Goal: Task Accomplishment & Management: Complete application form

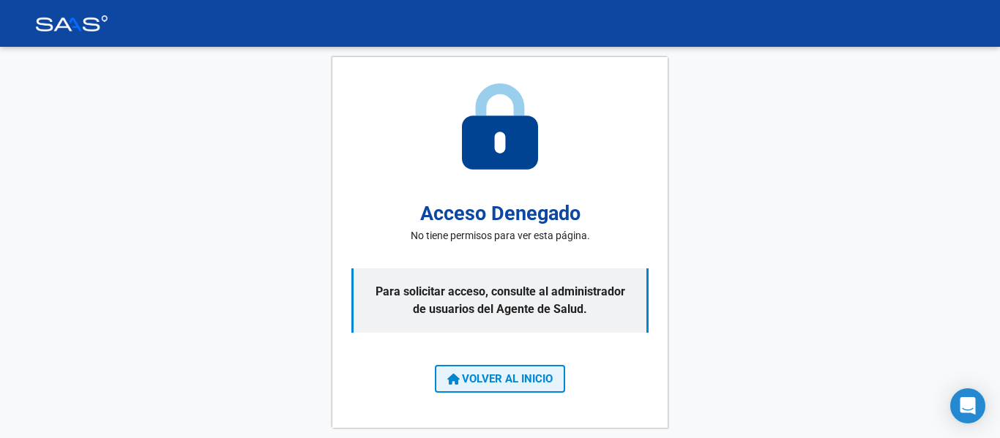
click at [545, 380] on span "VOLVER AL INICIO" at bounding box center [499, 378] width 105 height 13
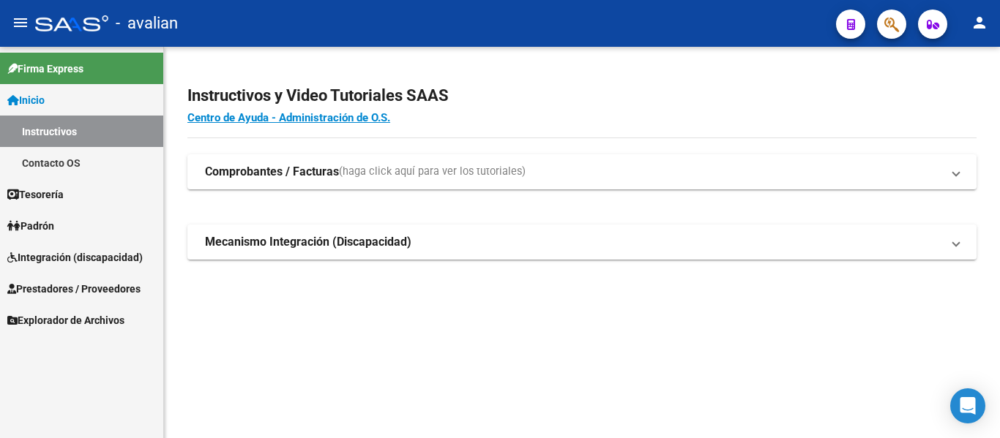
click at [58, 254] on span "Integración (discapacidad)" at bounding box center [74, 258] width 135 height 16
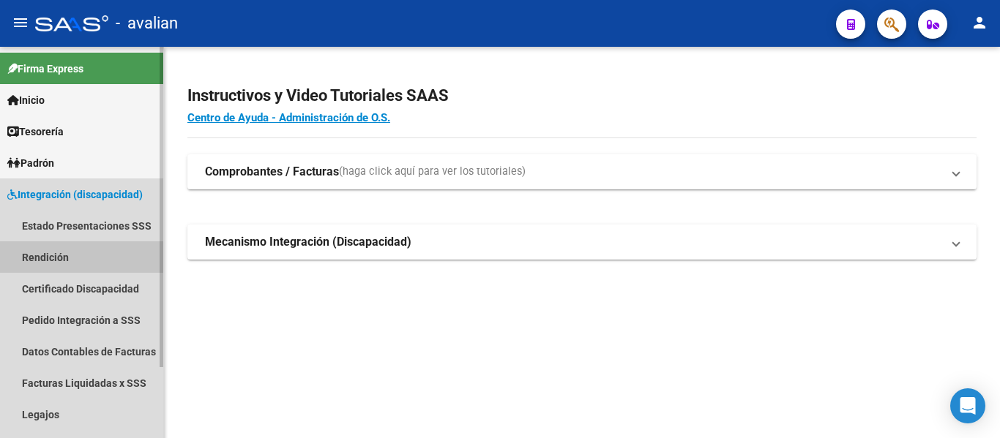
click at [61, 259] on link "Rendición" at bounding box center [81, 256] width 163 height 31
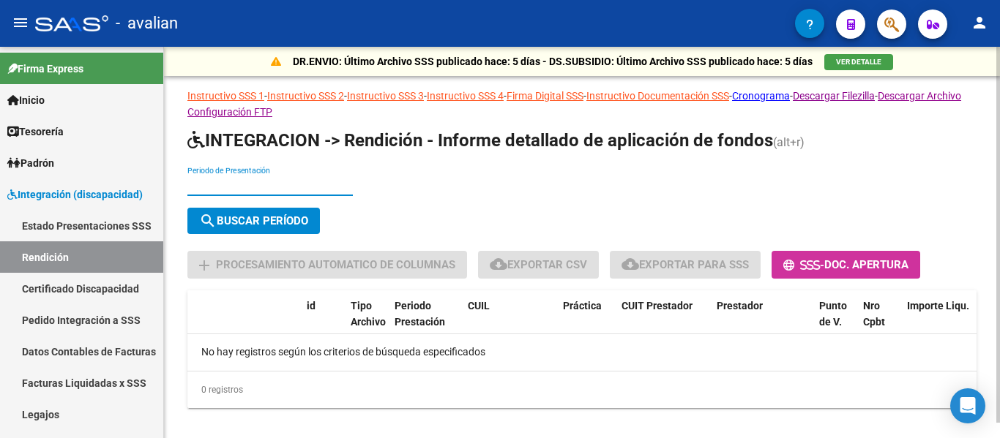
click at [250, 182] on input "Periodo de Presentación" at bounding box center [269, 185] width 165 height 12
type input "202505"
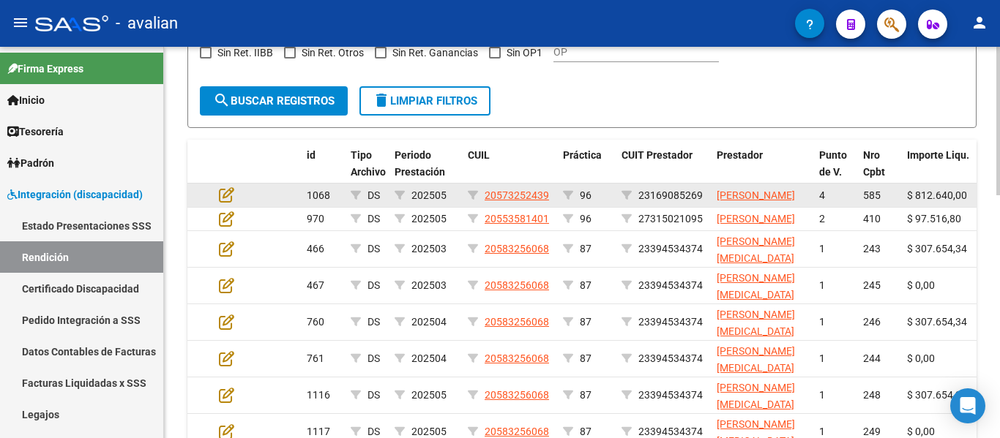
scroll to position [439, 0]
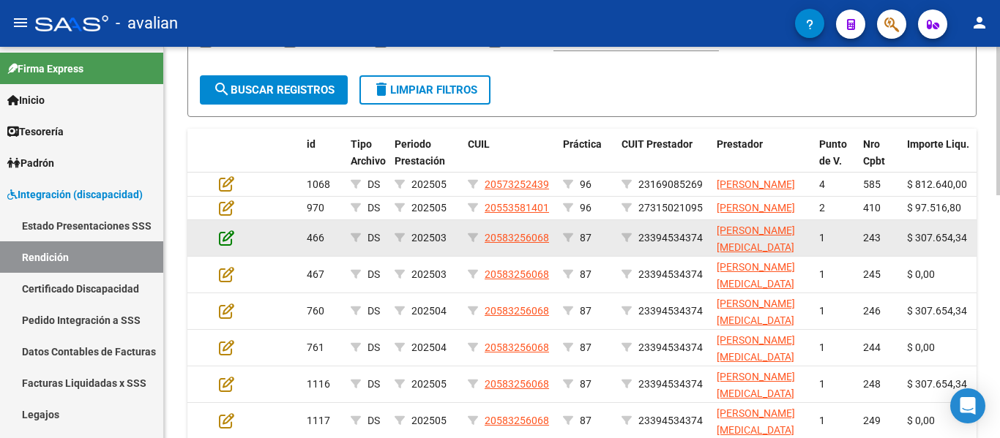
click at [221, 246] on icon at bounding box center [226, 238] width 15 height 16
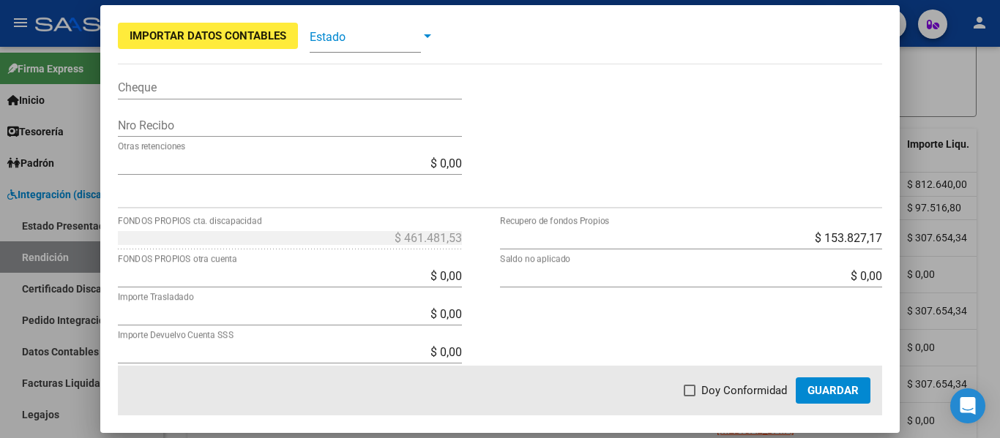
scroll to position [512, 0]
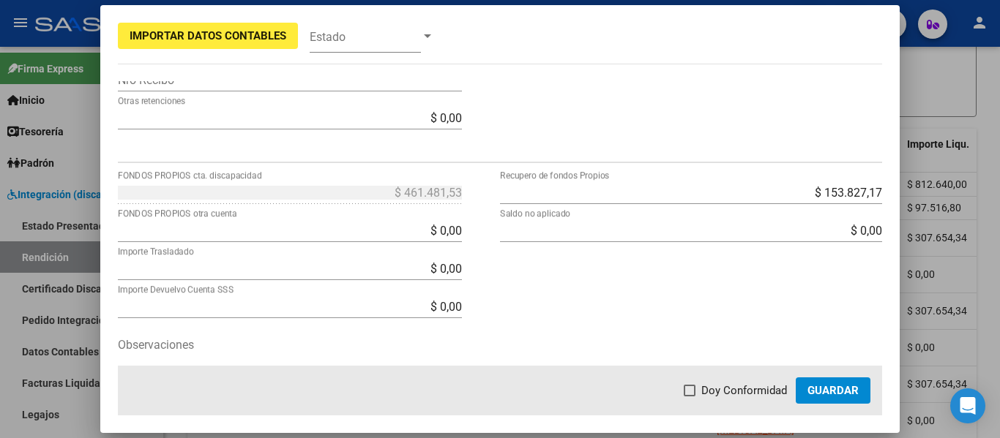
click at [954, 72] on div at bounding box center [500, 219] width 1000 height 438
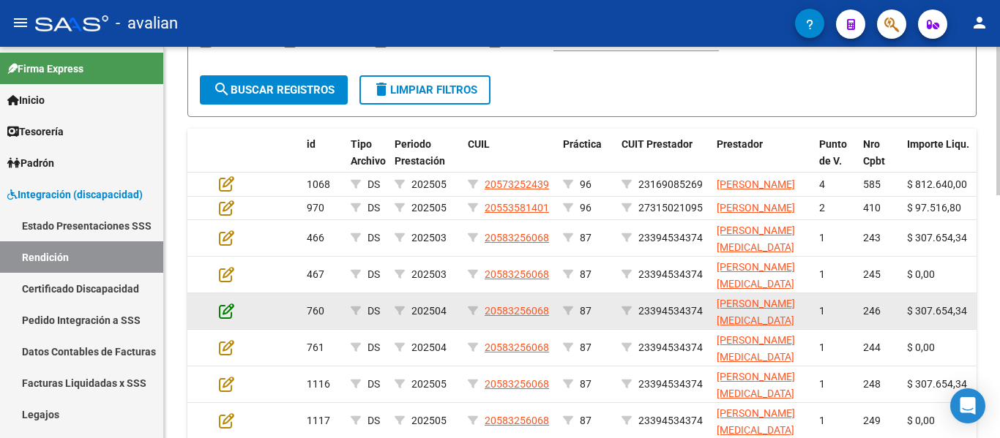
click at [225, 319] on icon at bounding box center [226, 311] width 15 height 16
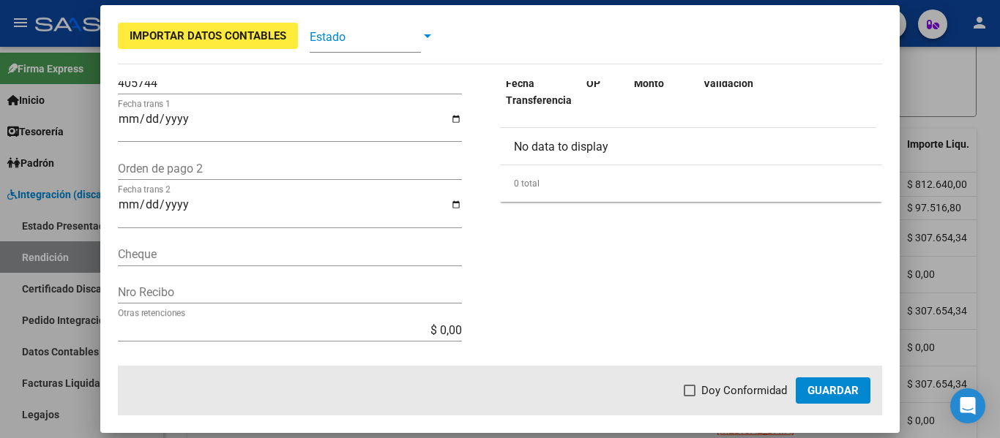
scroll to position [73, 0]
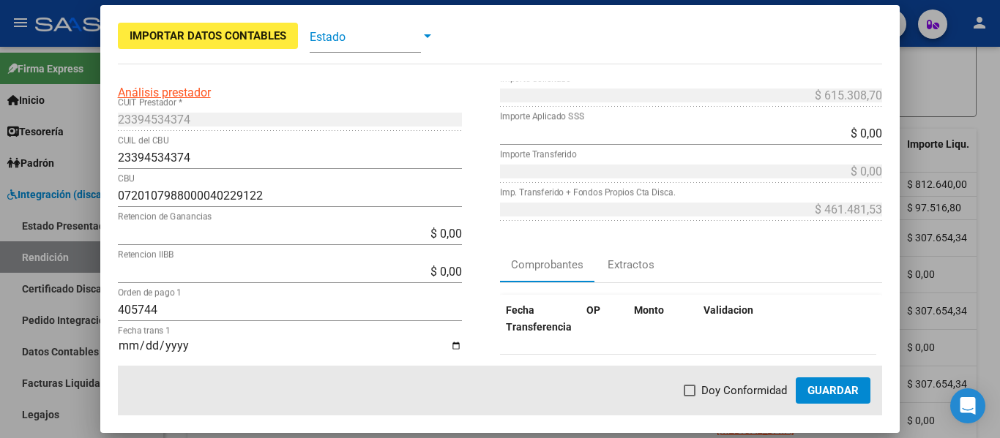
click at [949, 81] on div at bounding box center [500, 219] width 1000 height 438
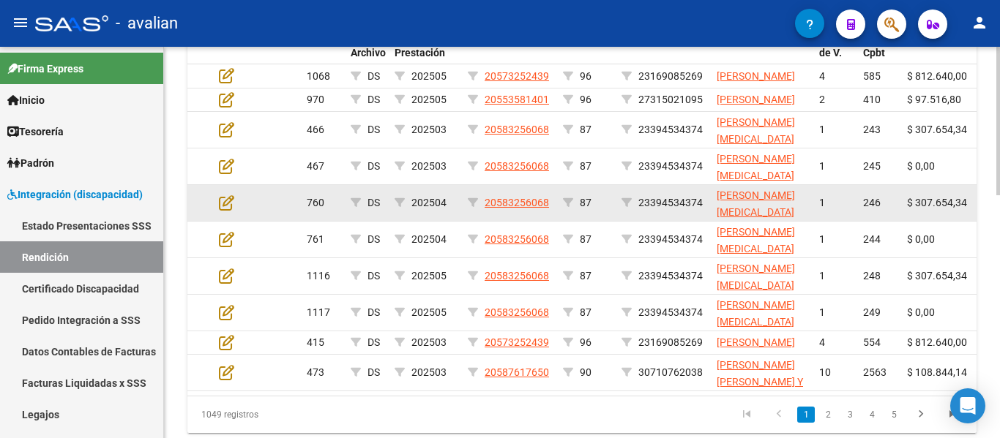
scroll to position [639, 0]
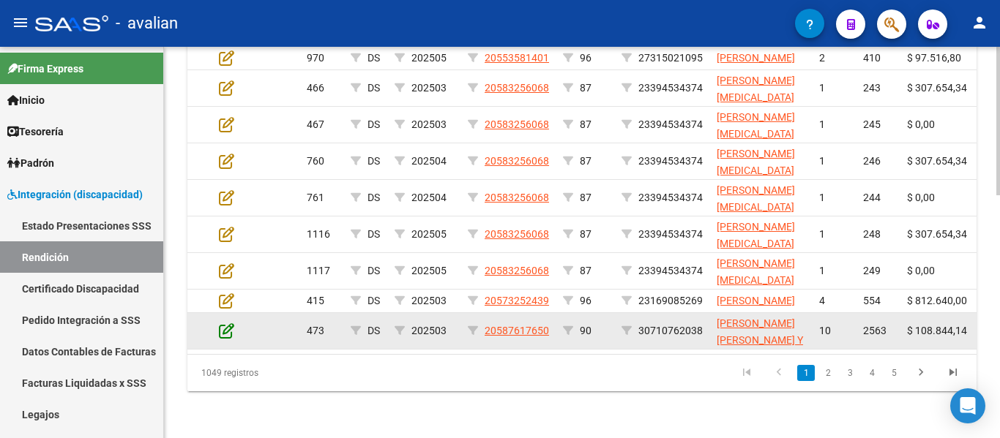
click at [220, 323] on icon at bounding box center [226, 331] width 15 height 16
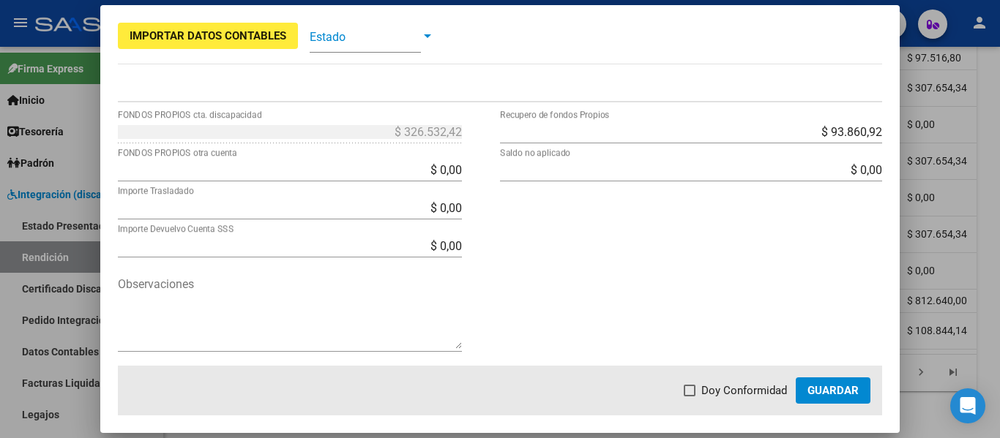
scroll to position [574, 0]
click at [984, 104] on div at bounding box center [500, 219] width 1000 height 438
